Goal: Information Seeking & Learning: Learn about a topic

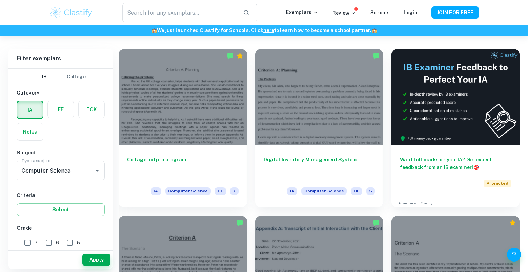
scroll to position [187, 0]
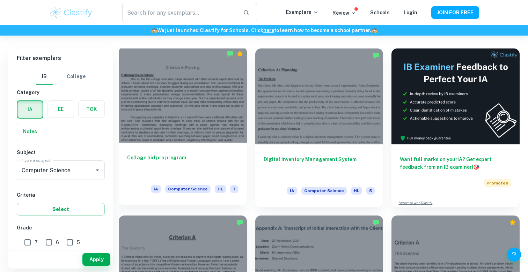
click at [170, 95] on div at bounding box center [183, 95] width 128 height 96
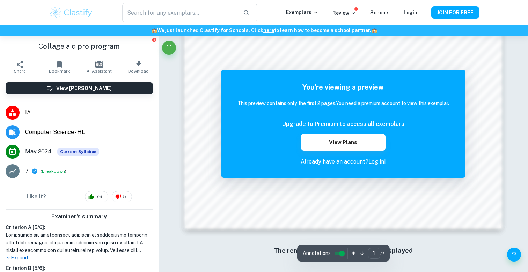
scroll to position [642, 0]
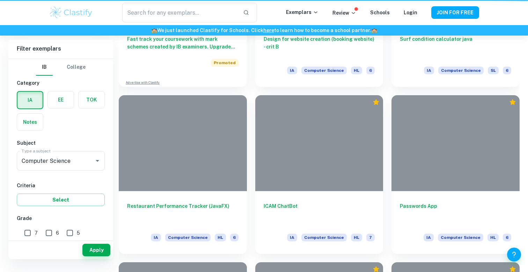
scroll to position [187, 0]
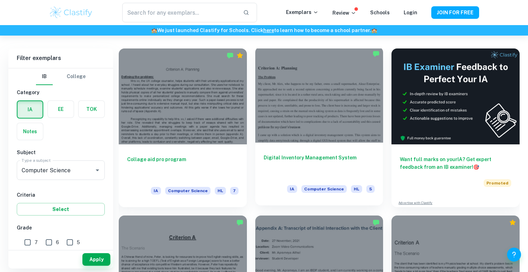
click at [318, 92] on div at bounding box center [319, 95] width 128 height 96
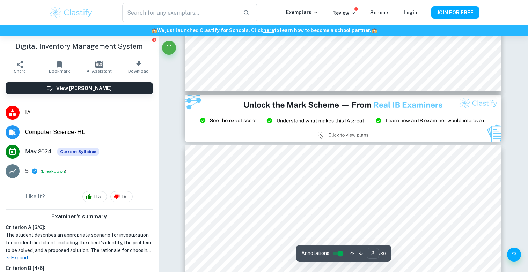
type input "3"
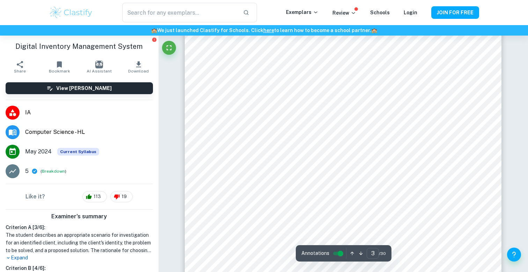
scroll to position [1137, 0]
